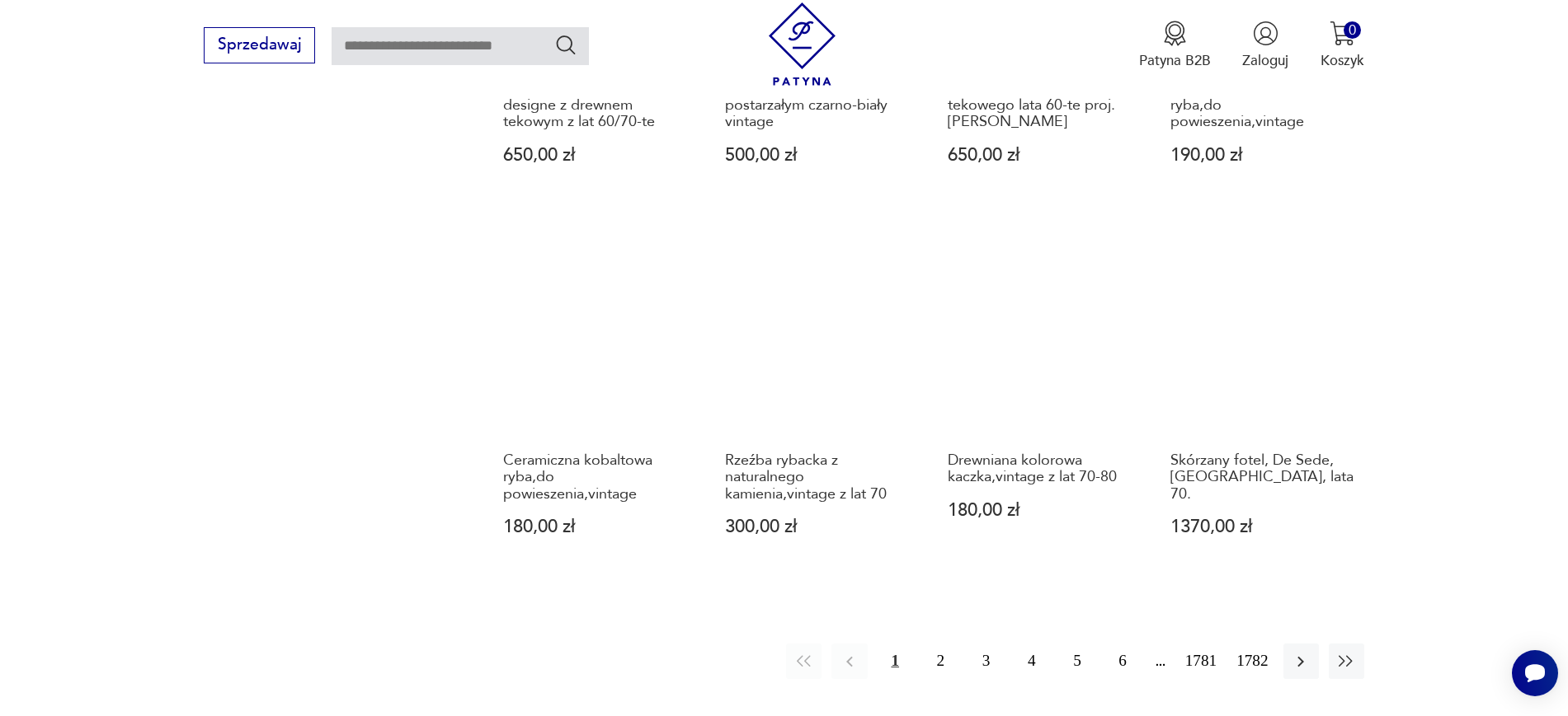
scroll to position [1554, 0]
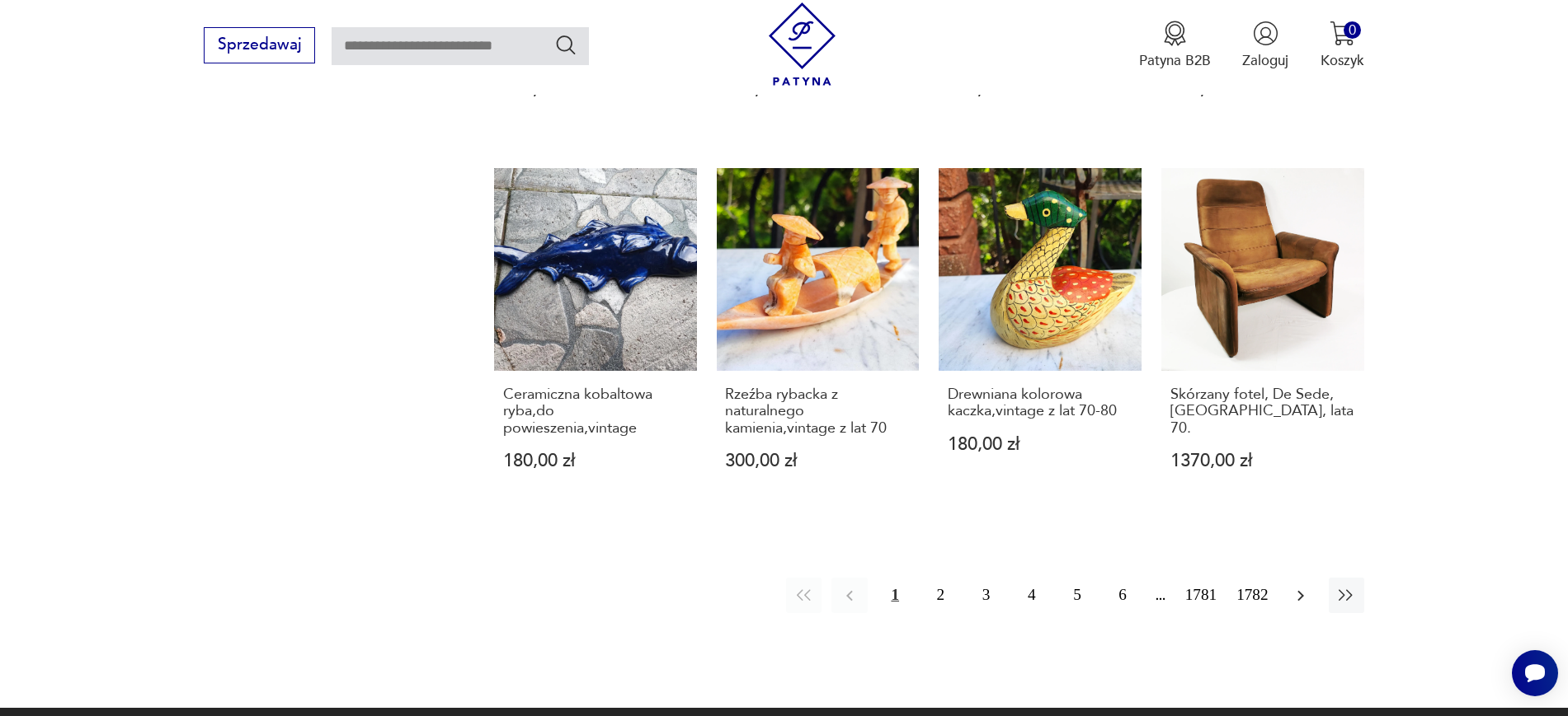
click at [1303, 596] on icon "button" at bounding box center [1300, 595] width 20 height 20
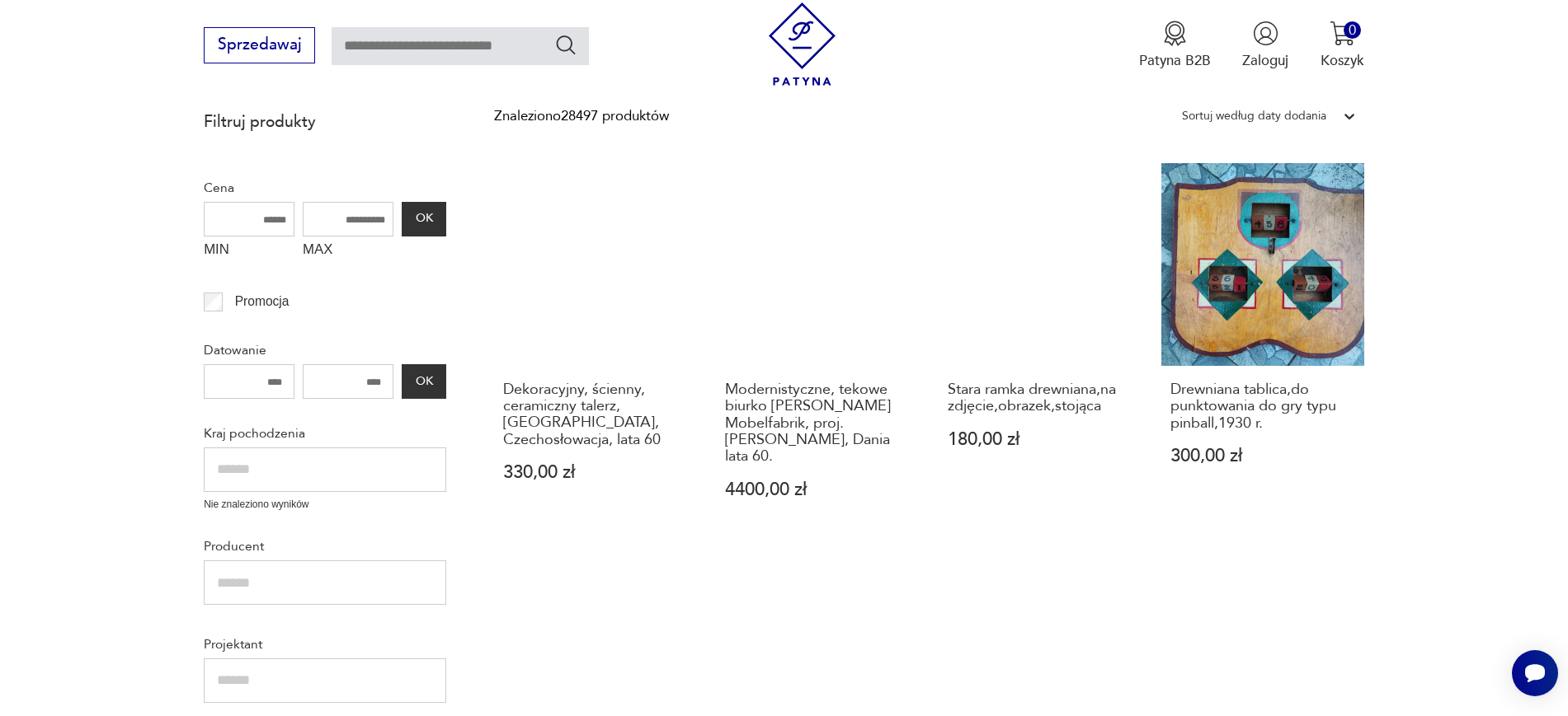
scroll to position [279, 0]
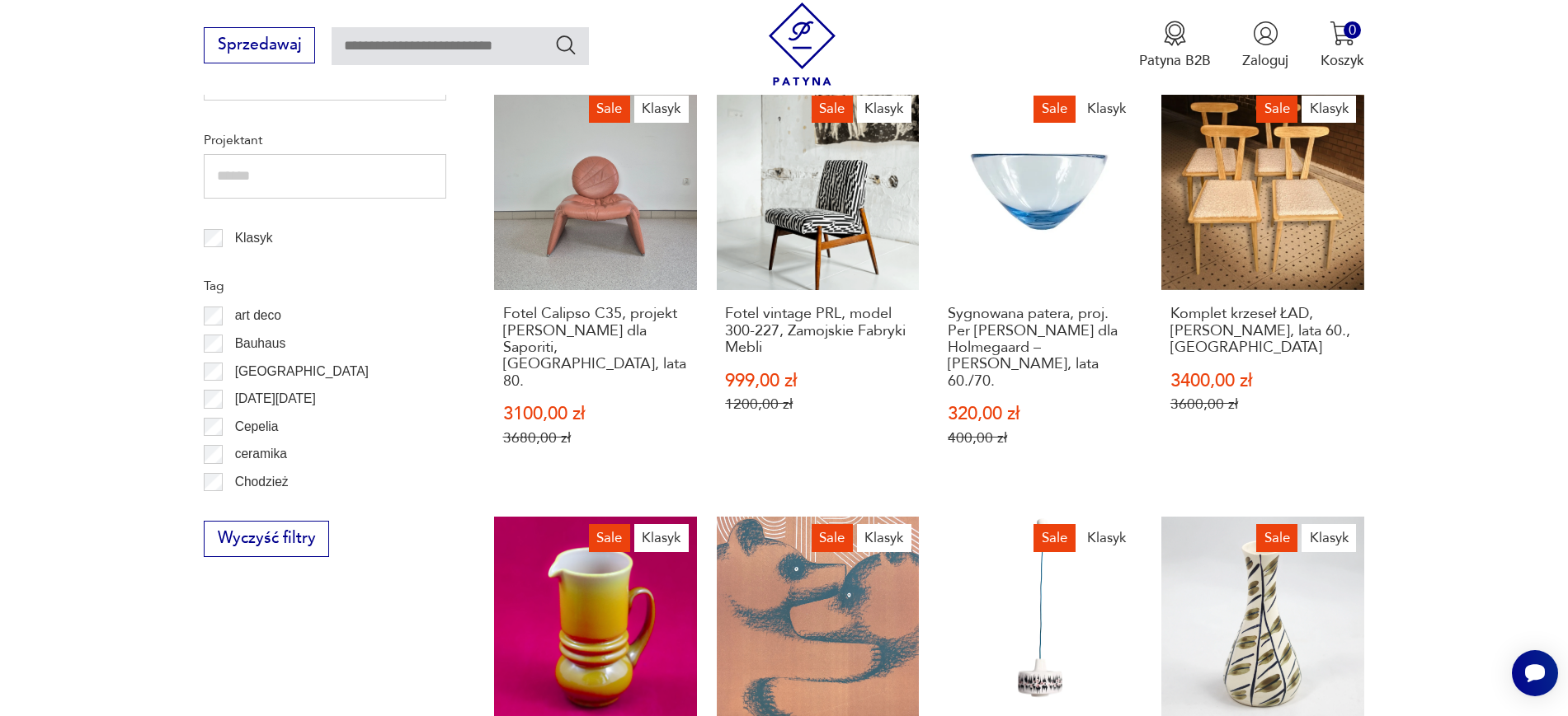
scroll to position [756, 0]
